Goal: Task Accomplishment & Management: Manage account settings

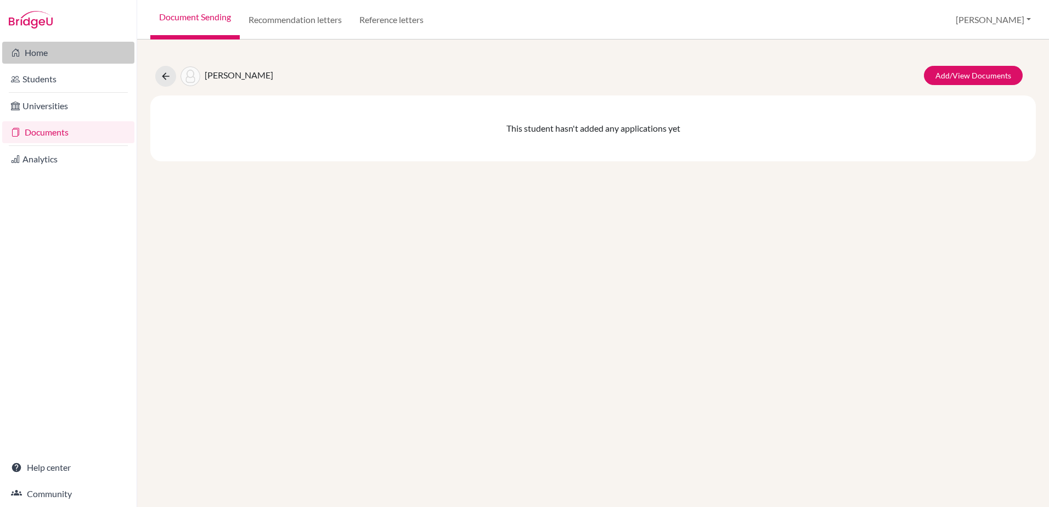
click at [58, 51] on link "Home" at bounding box center [68, 53] width 132 height 22
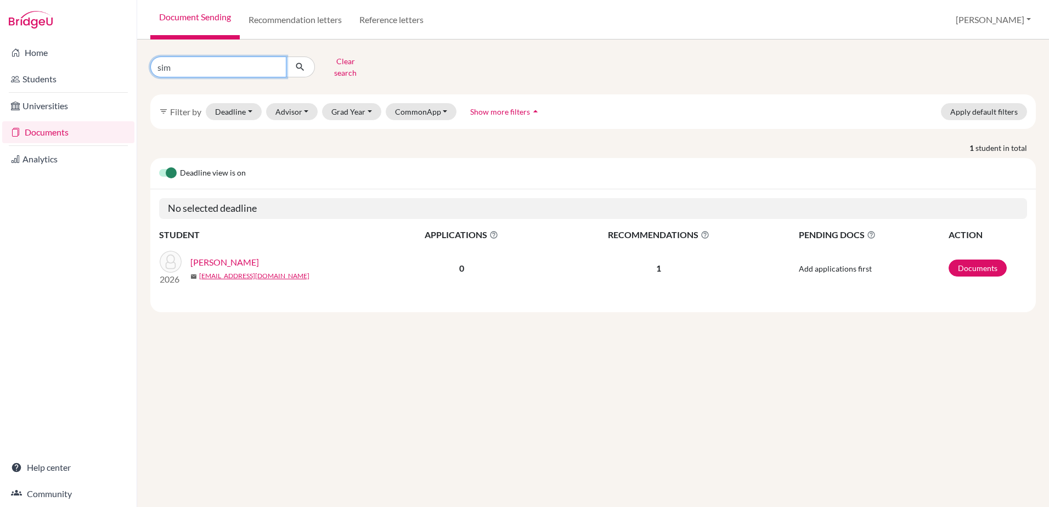
click at [166, 63] on input "sim" at bounding box center [218, 67] width 136 height 21
drag, startPoint x: 192, startPoint y: 69, endPoint x: 151, endPoint y: 64, distance: 40.8
click at [151, 64] on input "sim" at bounding box center [218, 67] width 136 height 21
type input "arnold"
click at [302, 63] on icon "submit" at bounding box center [300, 66] width 11 height 11
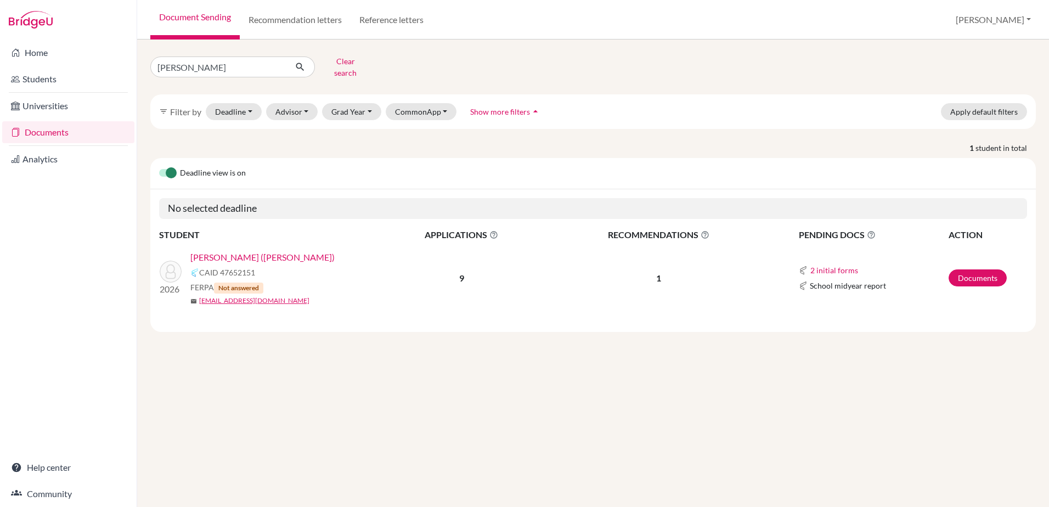
click at [278, 251] on link "Arnold, Maximillian (Max)" at bounding box center [262, 257] width 144 height 13
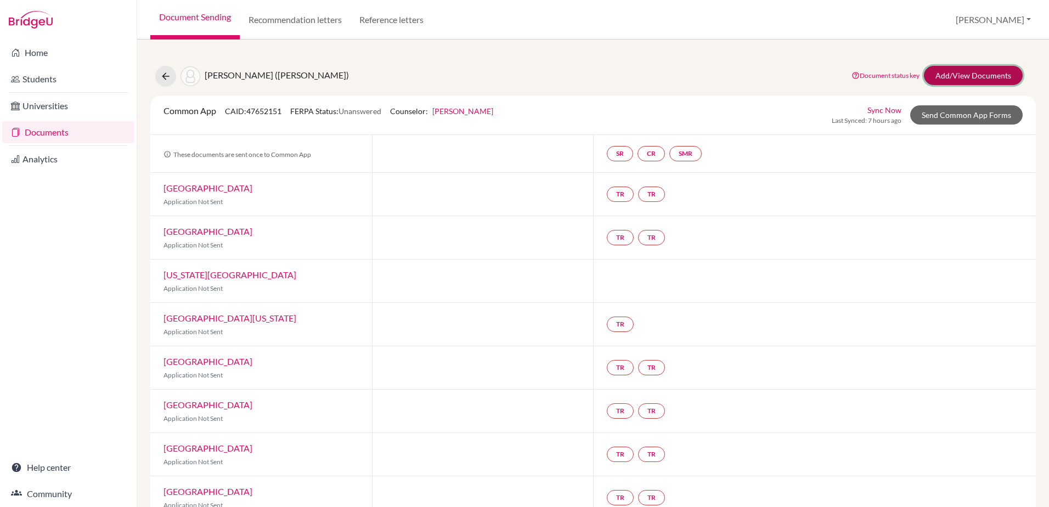
click at [989, 78] on link "Add/View Documents" at bounding box center [973, 75] width 99 height 19
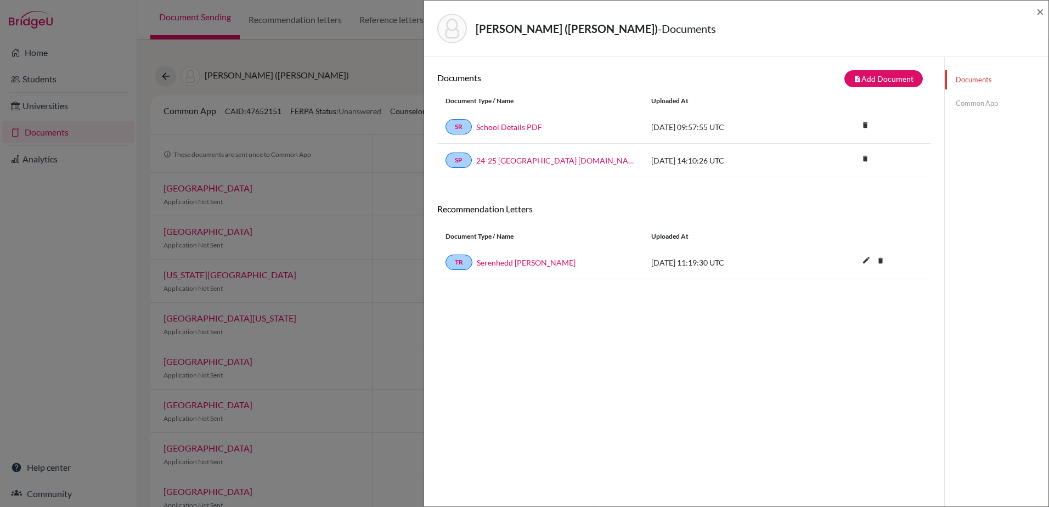
click at [699, 263] on span "2025-09-13 11:19:30 UTC" at bounding box center [687, 262] width 73 height 9
click at [525, 264] on link "Serenhedd James" at bounding box center [526, 263] width 99 height 12
click at [1039, 11] on span "×" at bounding box center [1041, 11] width 8 height 16
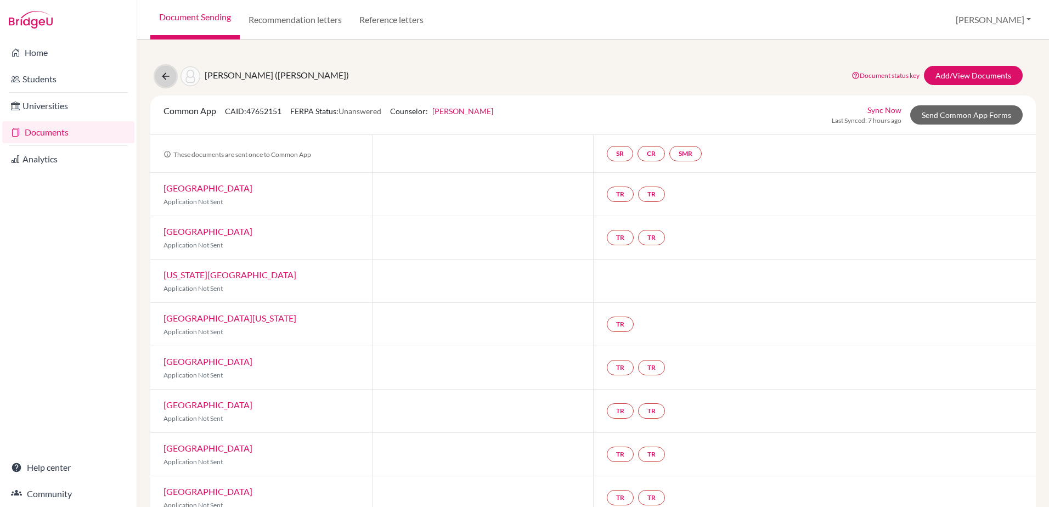
click at [166, 75] on icon at bounding box center [165, 76] width 11 height 11
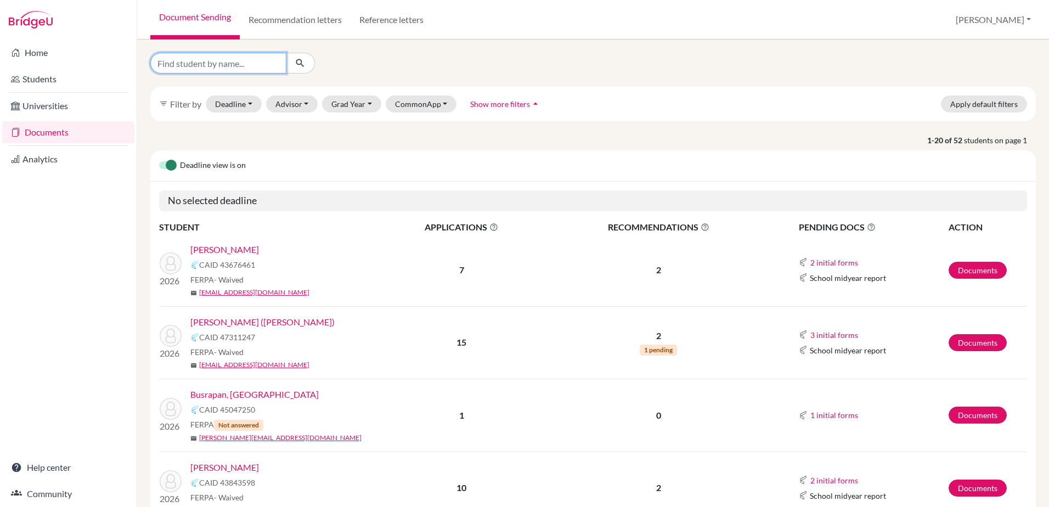
click at [210, 69] on input "Find student by name..." at bounding box center [218, 63] width 136 height 21
type input "chiang"
click button "submit" at bounding box center [300, 63] width 29 height 21
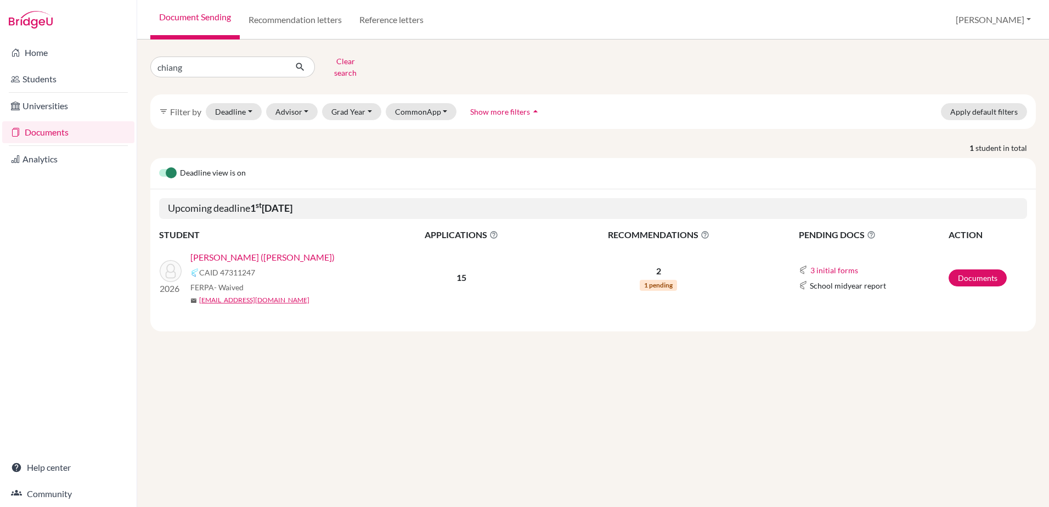
click at [282, 254] on link "[PERSON_NAME] ([PERSON_NAME])" at bounding box center [262, 257] width 144 height 13
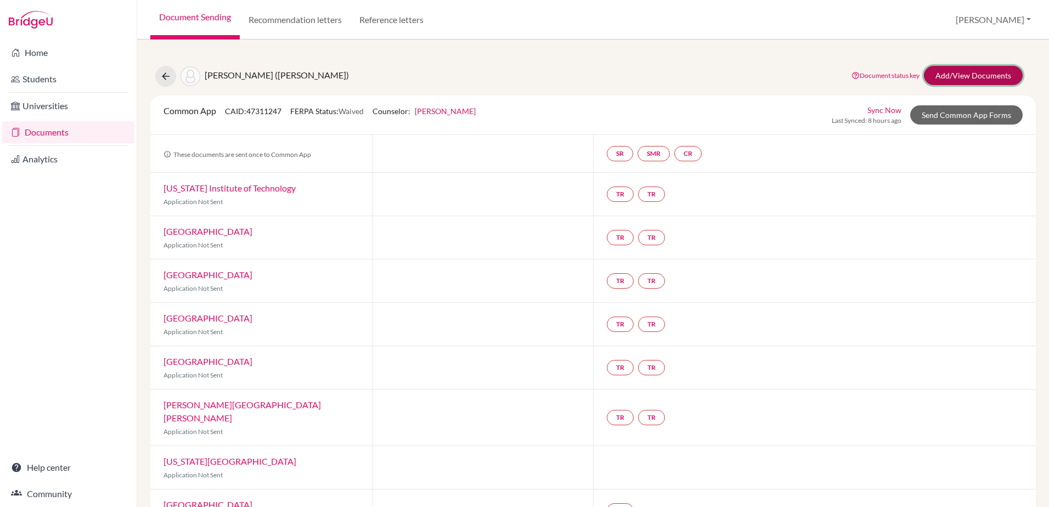
click at [986, 78] on link "Add/View Documents" at bounding box center [973, 75] width 99 height 19
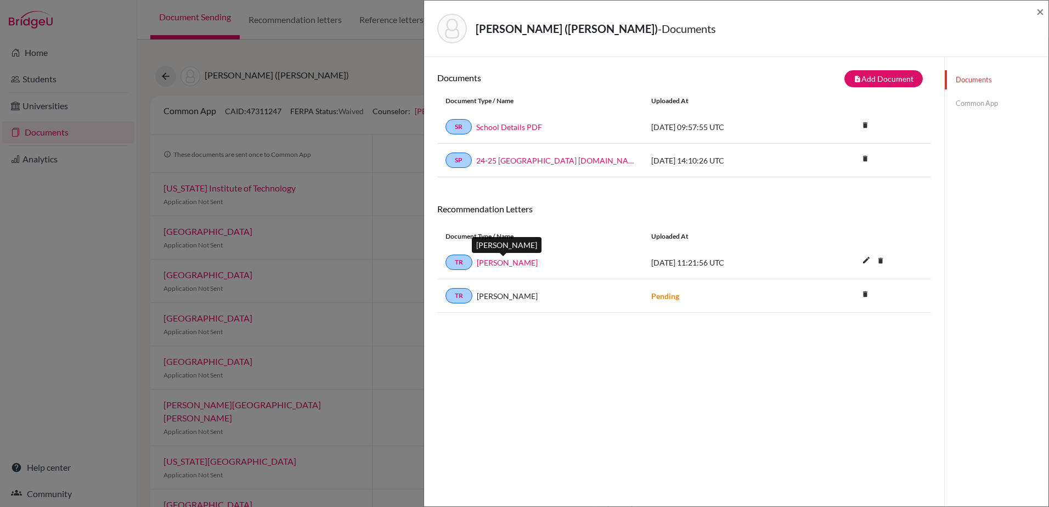
click at [526, 262] on link "[PERSON_NAME]" at bounding box center [507, 263] width 61 height 12
click at [1041, 14] on span "×" at bounding box center [1041, 11] width 8 height 16
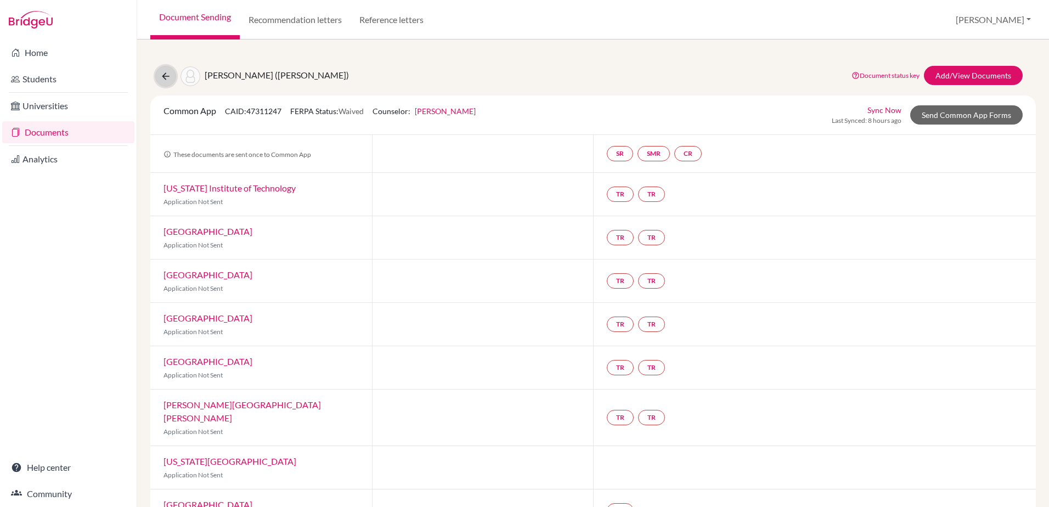
click at [170, 77] on icon at bounding box center [165, 76] width 11 height 11
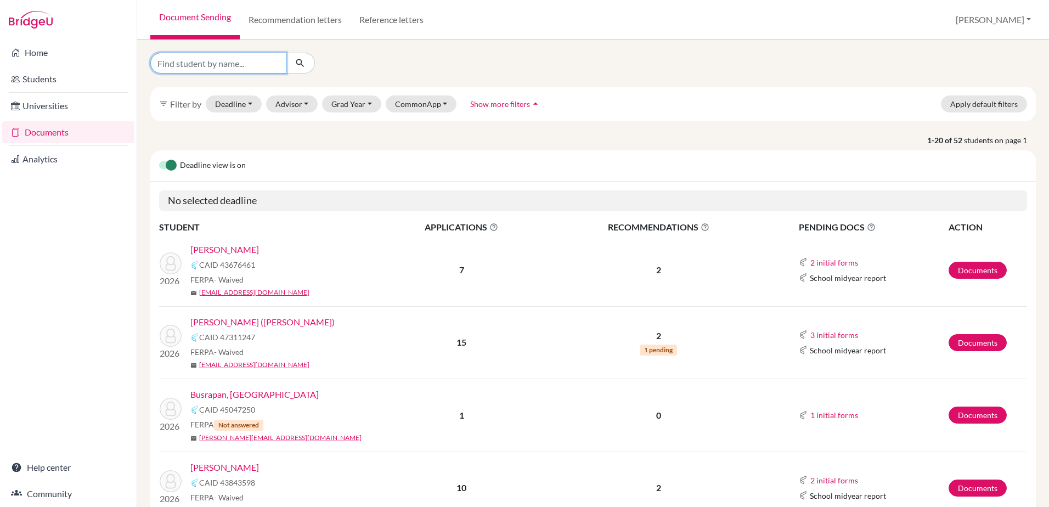
click at [211, 71] on input "Find student by name..." at bounding box center [218, 63] width 136 height 21
type input "craft"
click button "submit" at bounding box center [300, 63] width 29 height 21
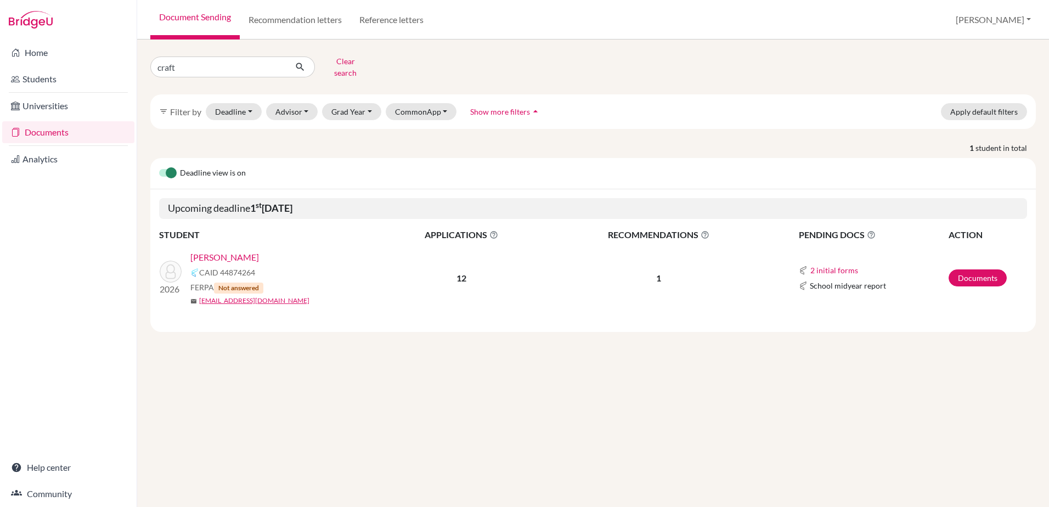
click at [233, 251] on link "Craft, Robert" at bounding box center [224, 257] width 69 height 13
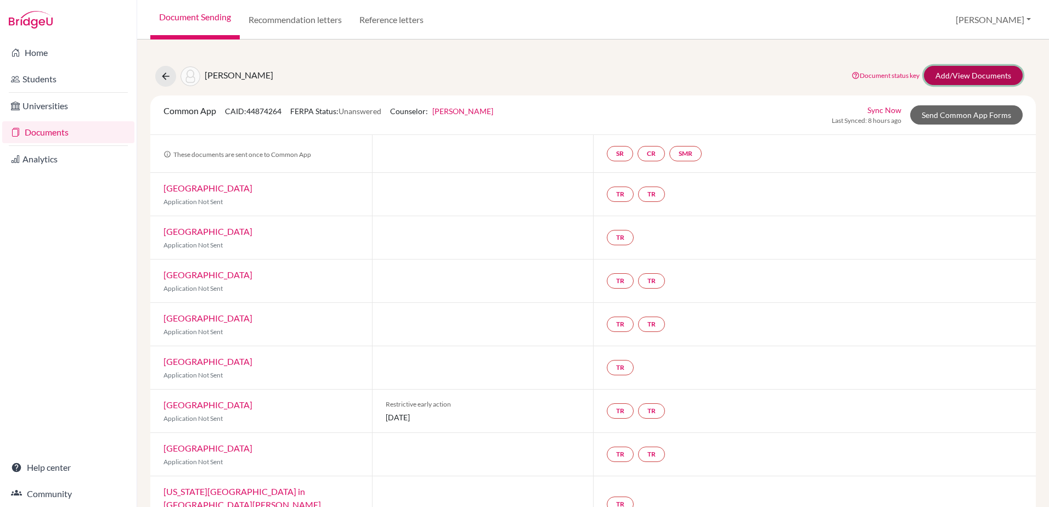
click at [975, 74] on link "Add/View Documents" at bounding box center [973, 75] width 99 height 19
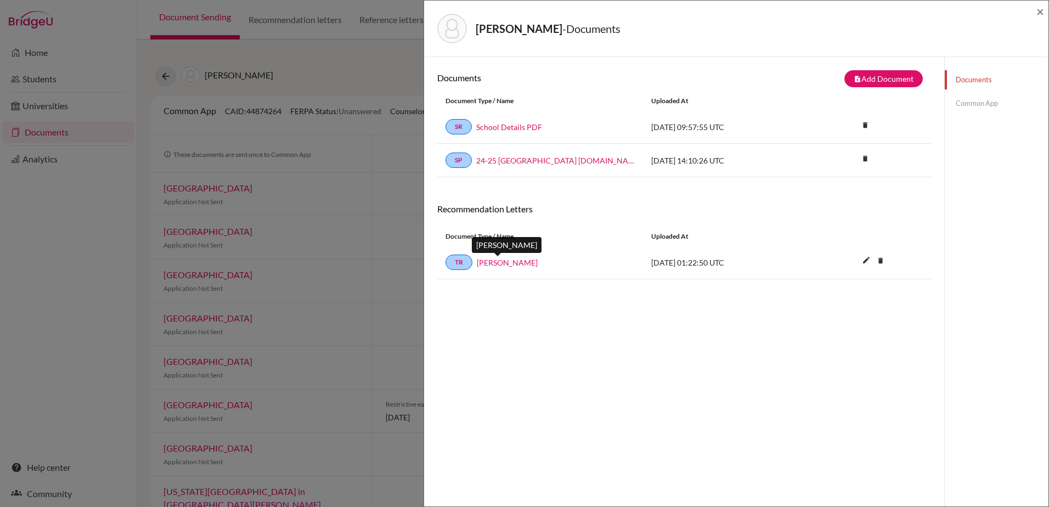
click at [499, 263] on link "Jakub Bojdol" at bounding box center [507, 263] width 61 height 12
click at [858, 262] on icon "edit" at bounding box center [867, 260] width 18 height 18
click at [690, 263] on span "2025-09-15 01:22:50 UTC" at bounding box center [687, 262] width 73 height 9
click at [906, 260] on button "Cancel" at bounding box center [915, 263] width 42 height 15
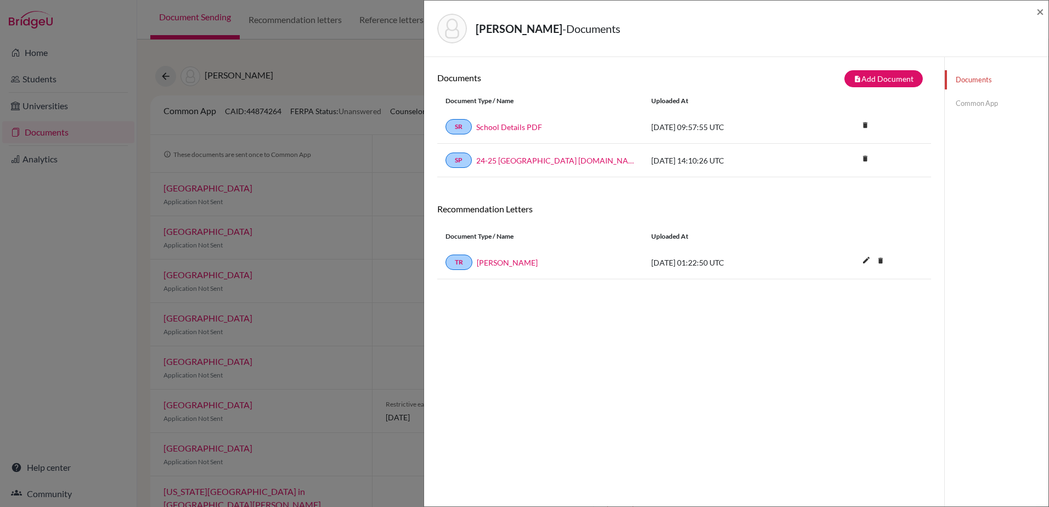
click at [709, 261] on span "2025-09-15 01:22:50 UTC" at bounding box center [687, 262] width 73 height 9
click at [710, 261] on span "2025-09-15 01:22:50 UTC" at bounding box center [687, 262] width 73 height 9
drag, startPoint x: 710, startPoint y: 261, endPoint x: 649, endPoint y: 268, distance: 61.9
click at [649, 268] on div "TR Jakub Bojdol 2025-09-15 01:22:50 UTC edit delete Delete this document? Cance…" at bounding box center [684, 262] width 494 height 33
click at [858, 261] on icon "edit" at bounding box center [867, 260] width 18 height 18
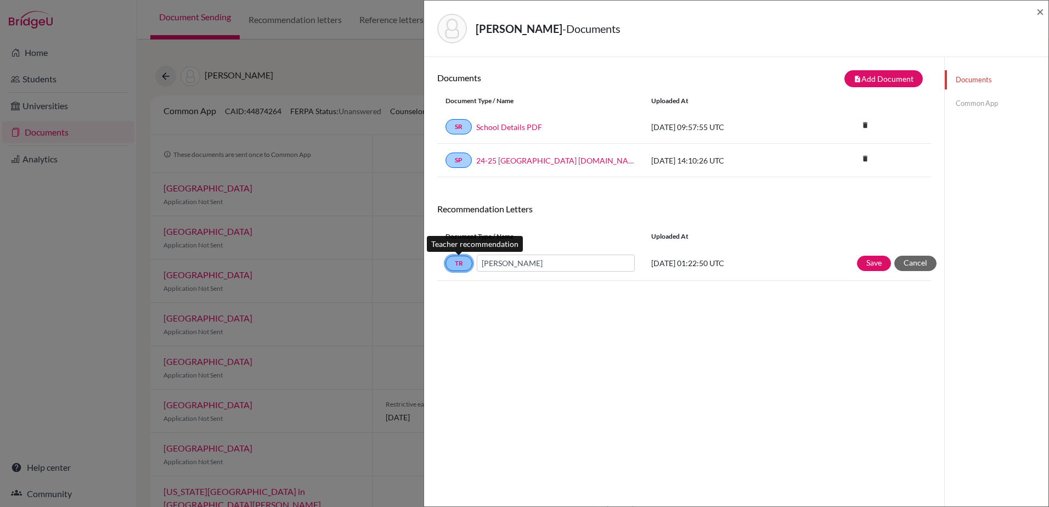
click at [455, 263] on link "TR" at bounding box center [459, 263] width 27 height 15
click at [548, 264] on input "Jakub Bojdol" at bounding box center [556, 263] width 158 height 17
click at [554, 267] on input "Jakub Bojdol" at bounding box center [556, 263] width 158 height 17
drag, startPoint x: 582, startPoint y: 261, endPoint x: 475, endPoint y: 260, distance: 106.5
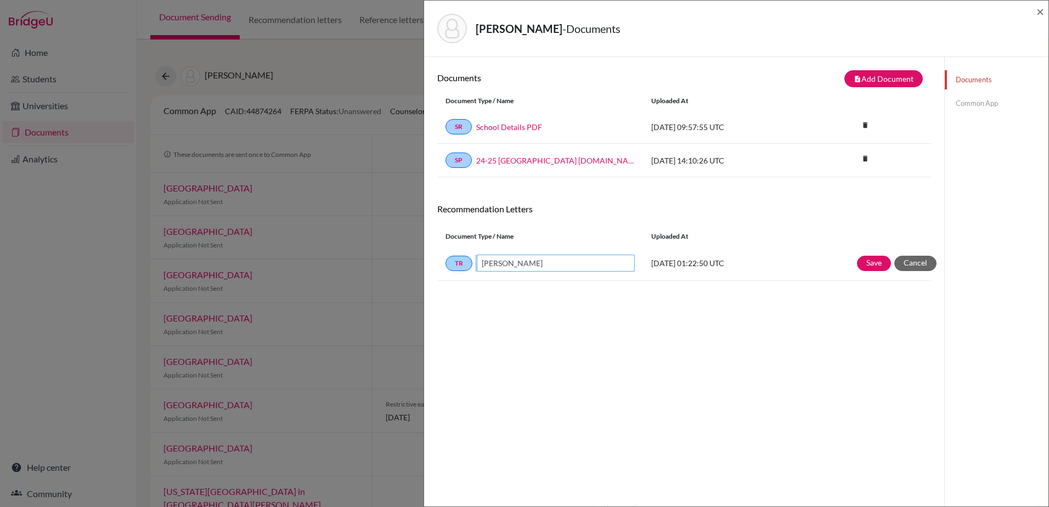
click at [475, 260] on div "Jakub Bojdol" at bounding box center [553, 263] width 162 height 17
click at [722, 336] on div "Documents note_add Add Document Document type Change explanation for Common App…" at bounding box center [684, 310] width 494 height 481
click at [919, 263] on button "Cancel" at bounding box center [915, 263] width 42 height 15
click at [860, 262] on icon "edit" at bounding box center [867, 260] width 18 height 18
click at [457, 267] on link "TR" at bounding box center [459, 263] width 27 height 15
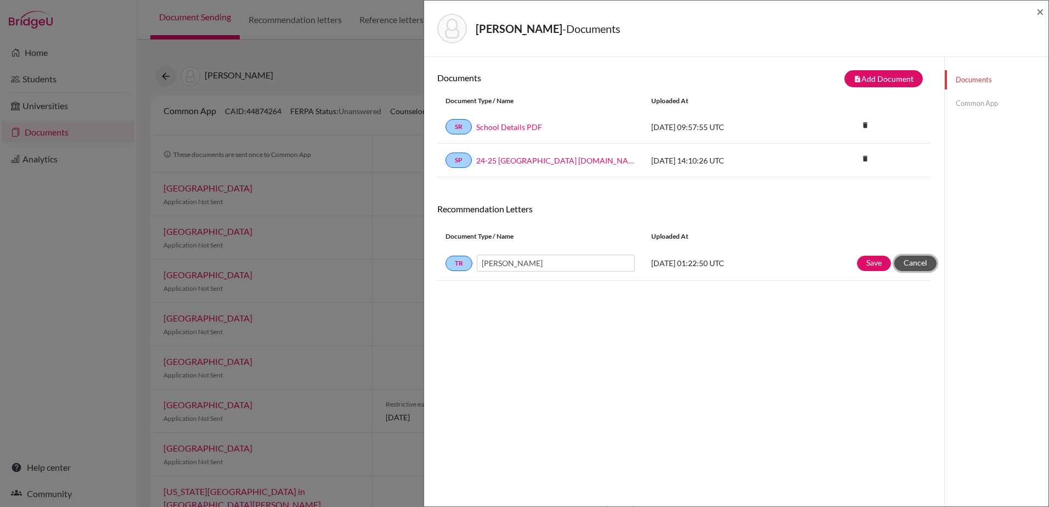
click at [920, 268] on button "Cancel" at bounding box center [915, 263] width 42 height 15
click at [885, 81] on button "note_add Add Document" at bounding box center [883, 78] width 78 height 17
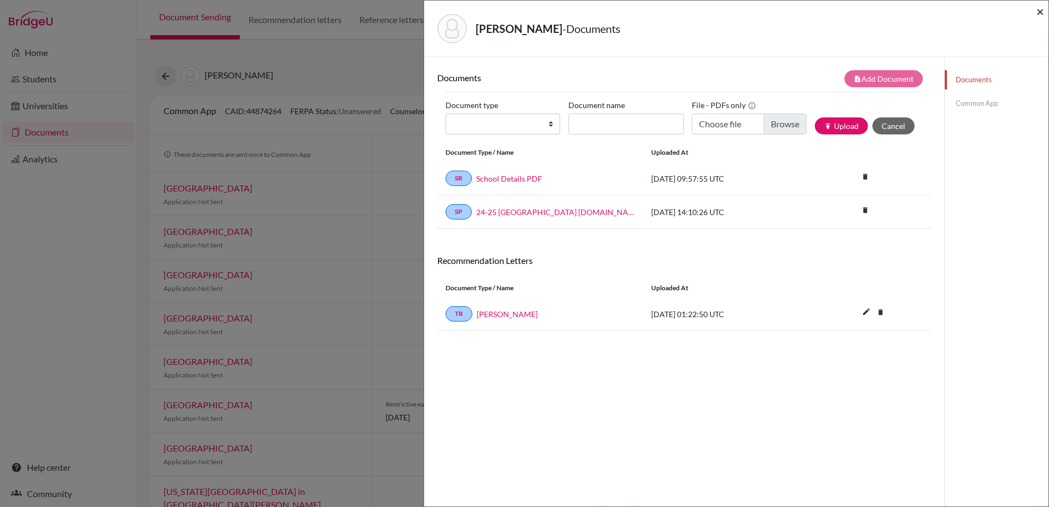
click at [1043, 12] on span "×" at bounding box center [1041, 11] width 8 height 16
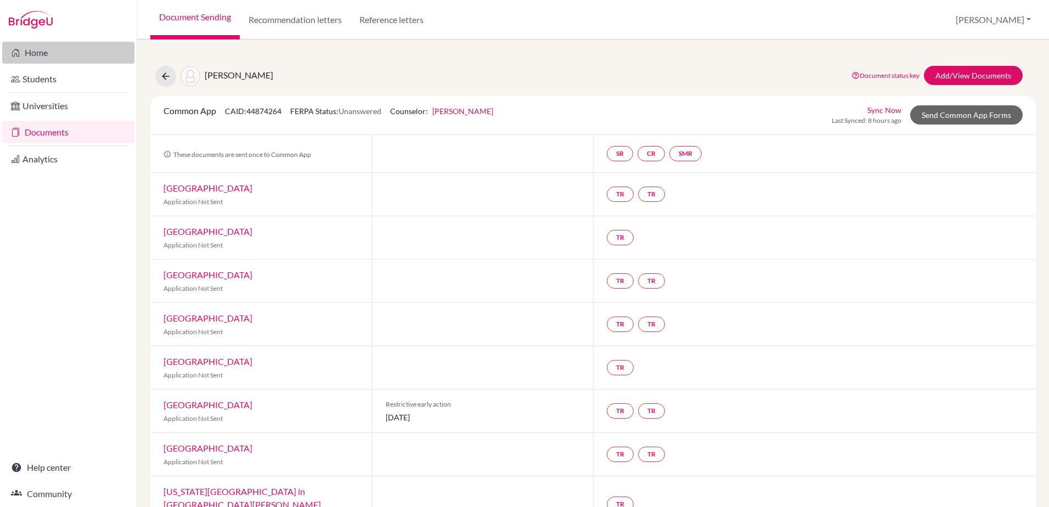
click at [21, 45] on link "Home" at bounding box center [68, 53] width 132 height 22
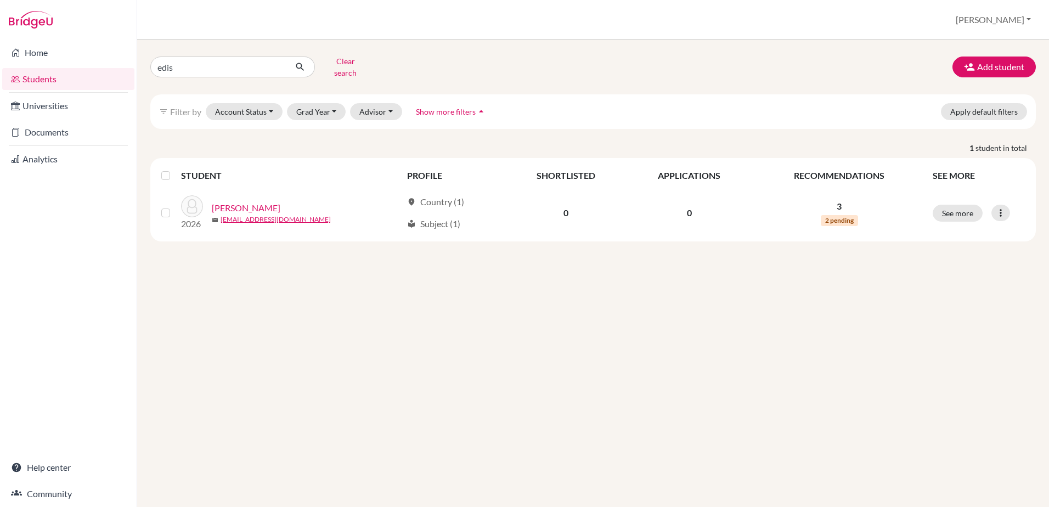
click at [63, 130] on link "Documents" at bounding box center [68, 132] width 132 height 22
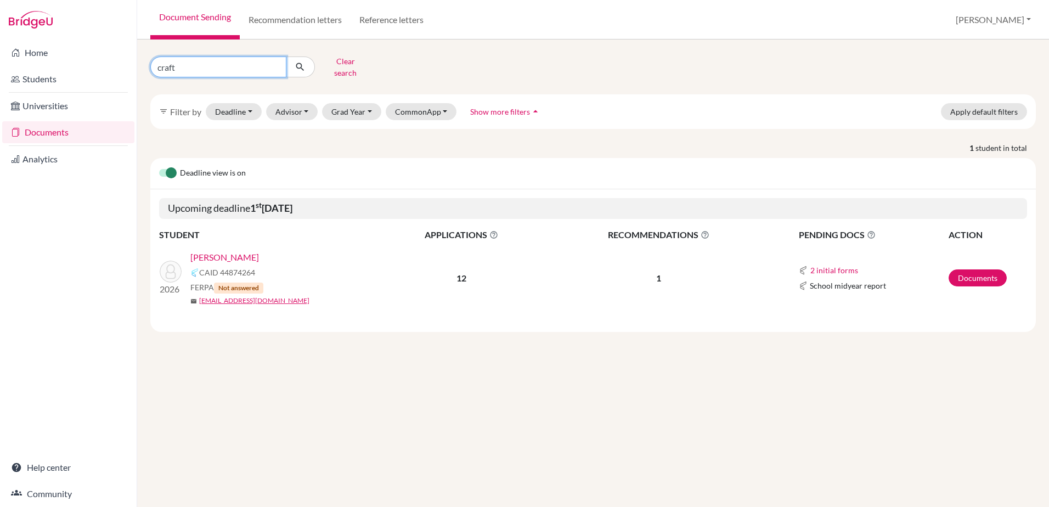
drag, startPoint x: 216, startPoint y: 67, endPoint x: 157, endPoint y: 64, distance: 58.8
click at [157, 64] on input "craft" at bounding box center [218, 67] width 136 height 21
type input "chiang"
click button "submit" at bounding box center [300, 67] width 29 height 21
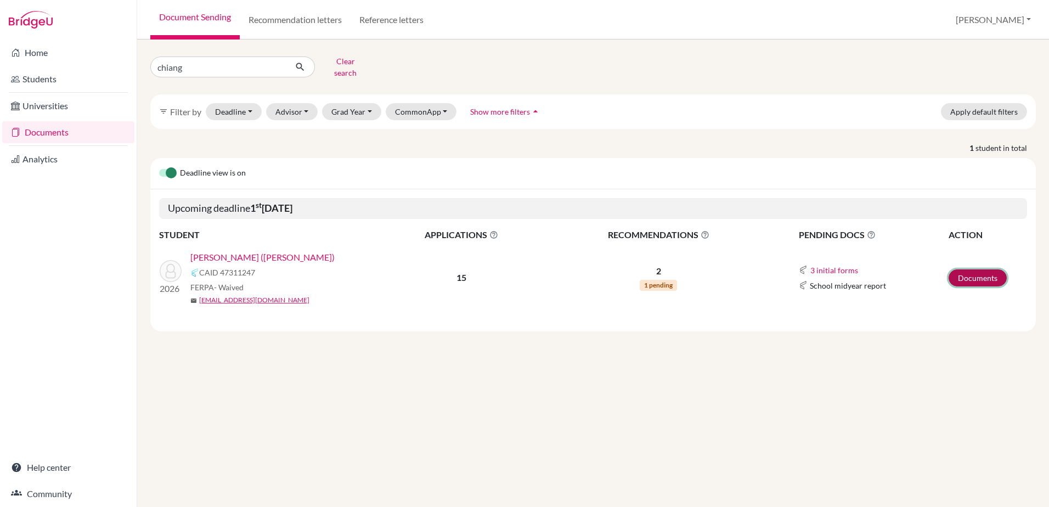
click at [967, 269] on link "Documents" at bounding box center [978, 277] width 58 height 17
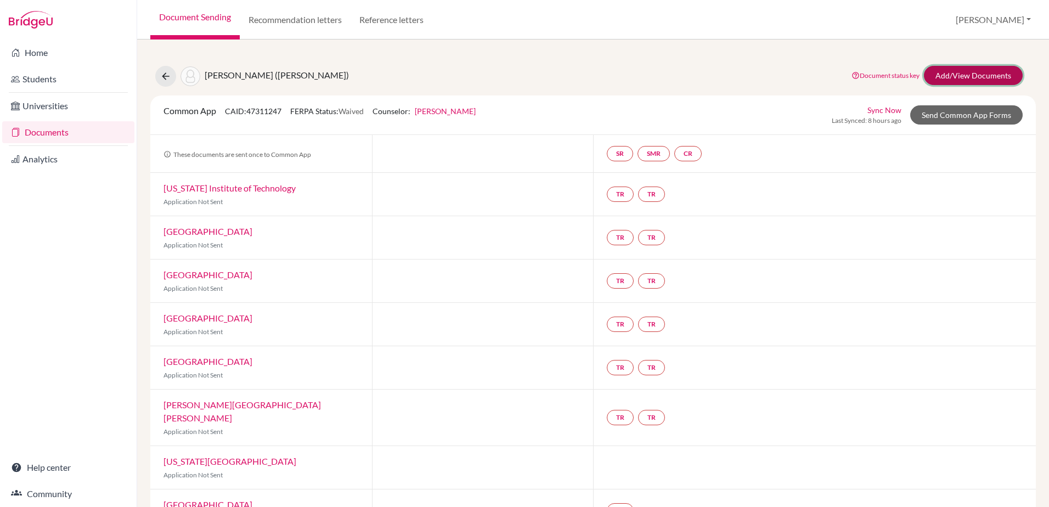
click at [953, 75] on link "Add/View Documents" at bounding box center [973, 75] width 99 height 19
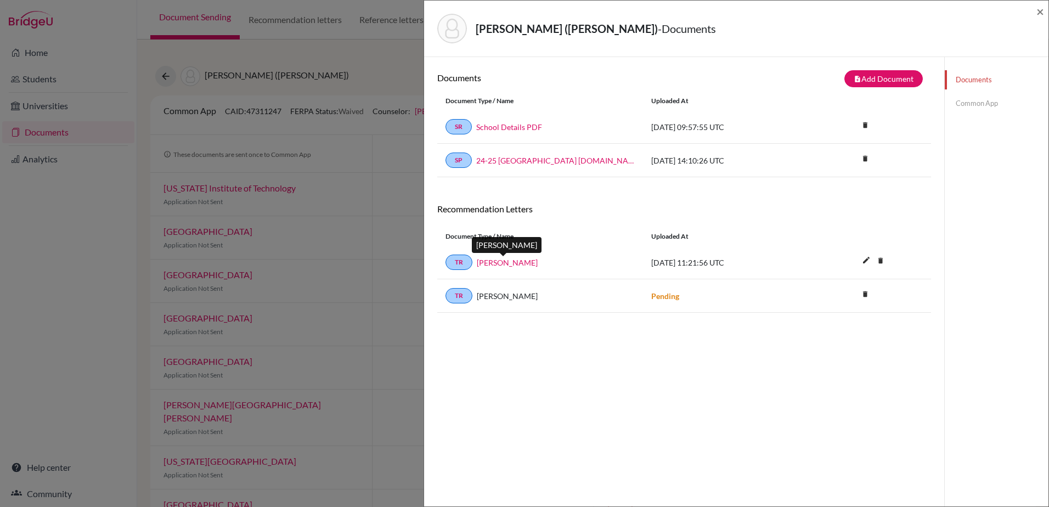
click at [515, 263] on link "[PERSON_NAME]" at bounding box center [507, 263] width 61 height 12
